Goal: Task Accomplishment & Management: Use online tool/utility

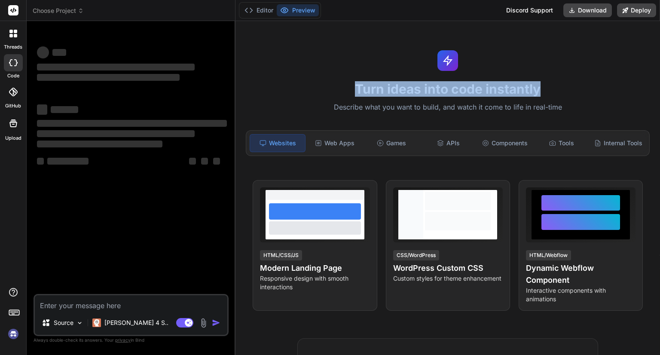
drag, startPoint x: 411, startPoint y: 88, endPoint x: 578, endPoint y: 81, distance: 166.9
click at [578, 81] on div "Turn ideas into code instantly Describe what you want to build, and watch it co…" at bounding box center [448, 188] width 425 height 334
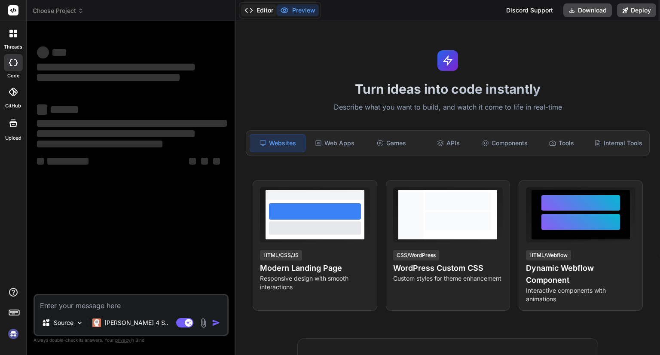
type textarea "x"
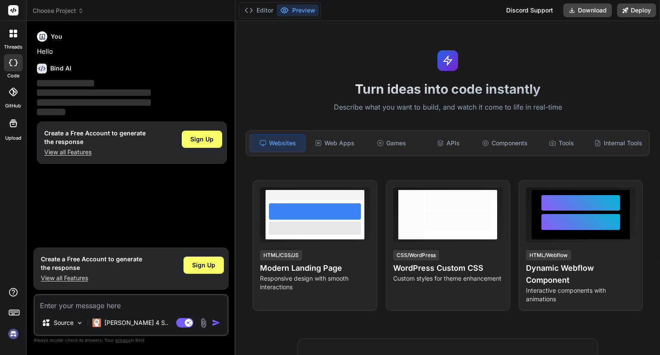
click at [12, 336] on img at bounding box center [13, 334] width 15 height 15
click at [263, 7] on button "Editor" at bounding box center [259, 10] width 36 height 12
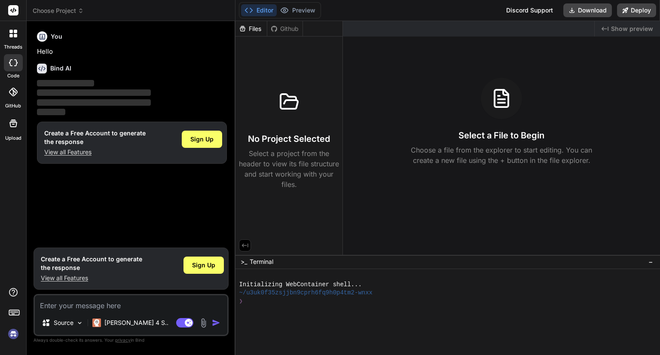
click at [450, 126] on div "Select a File to Begin Choose a file from the explorer to start editing. You ca…" at bounding box center [501, 122] width 317 height 88
click at [202, 138] on span "Sign Up" at bounding box center [201, 139] width 23 height 9
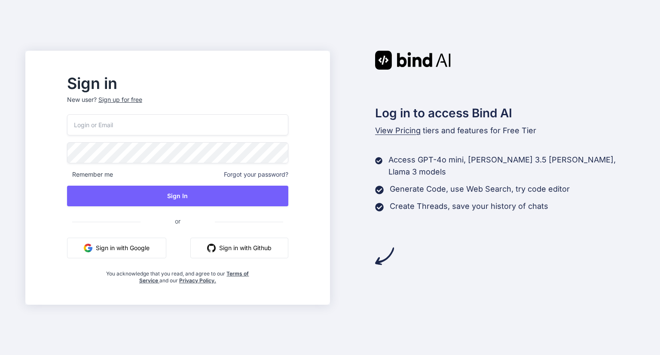
click at [158, 251] on button "Sign in with Google" at bounding box center [116, 248] width 99 height 21
